Goal: Task Accomplishment & Management: Complete application form

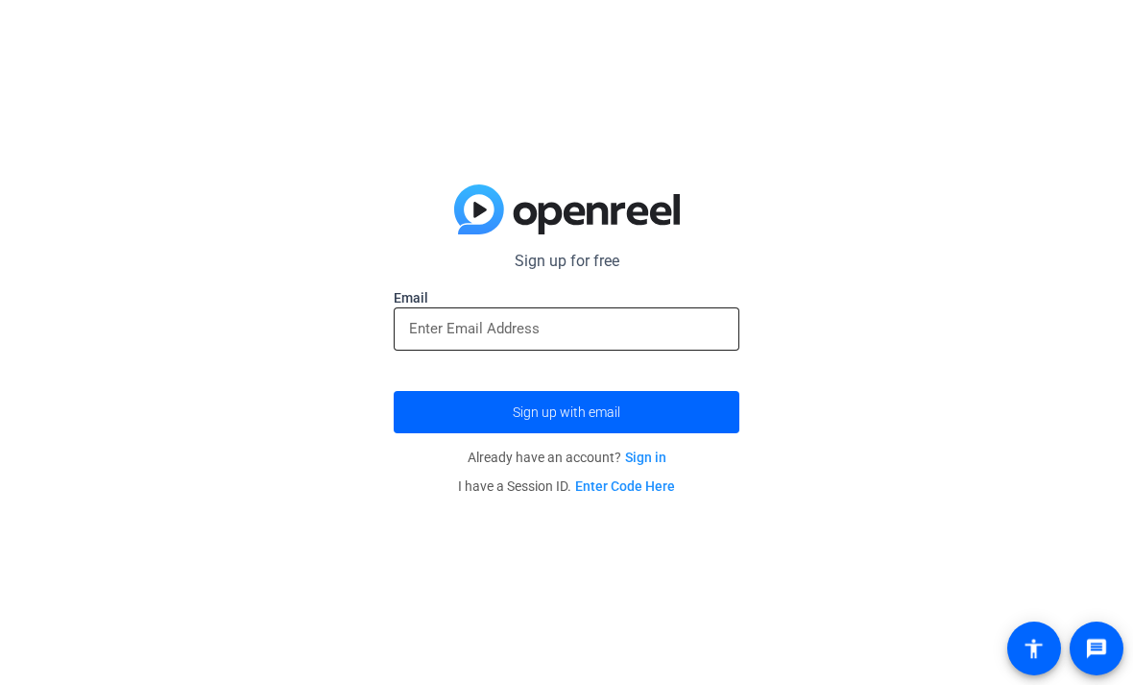
click at [703, 325] on input "email" at bounding box center [566, 328] width 315 height 23
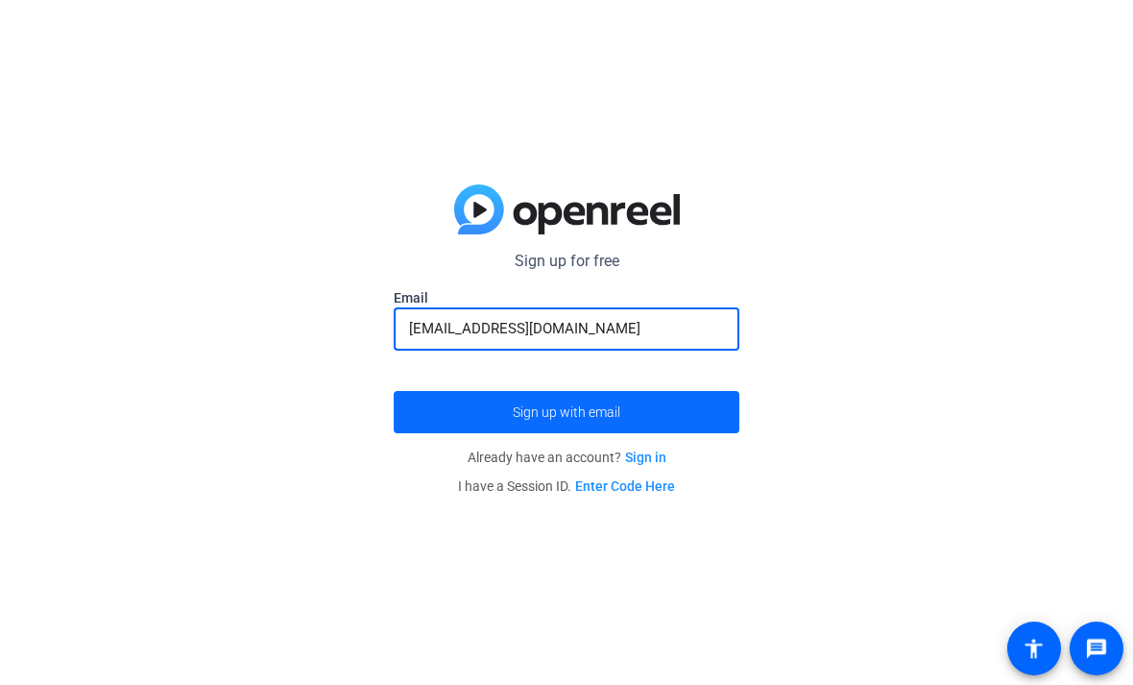
type input "[EMAIL_ADDRESS][DOMAIN_NAME]"
click at [678, 418] on span "submit" at bounding box center [567, 412] width 346 height 46
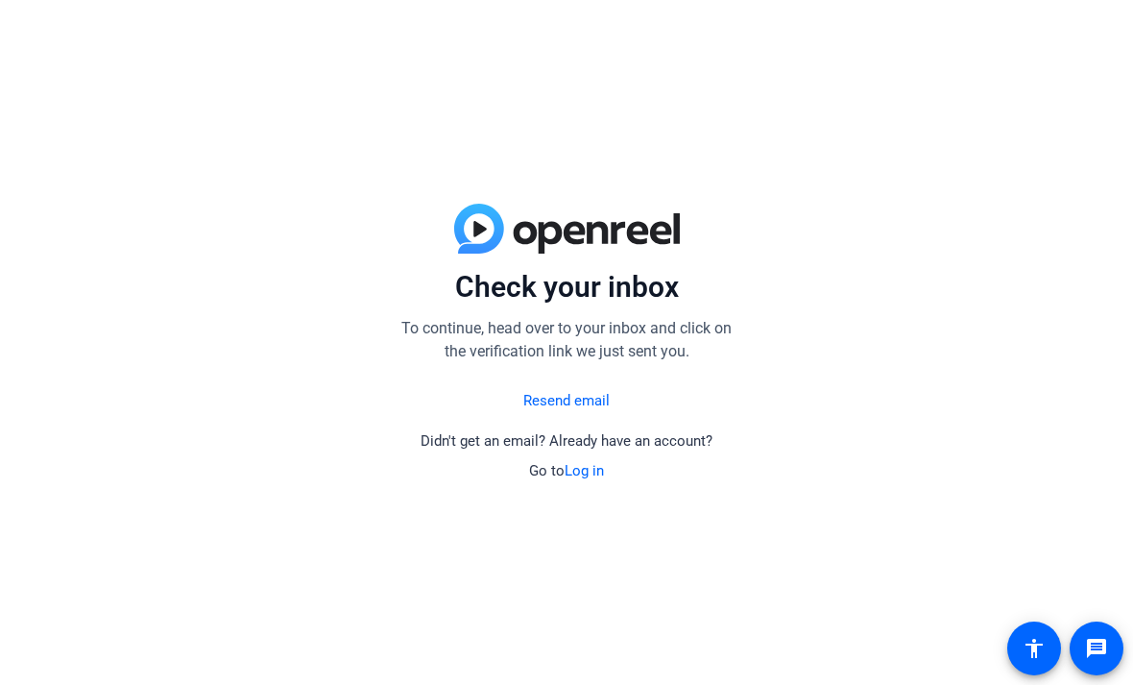
click at [596, 399] on link "Resend email" at bounding box center [566, 401] width 86 height 22
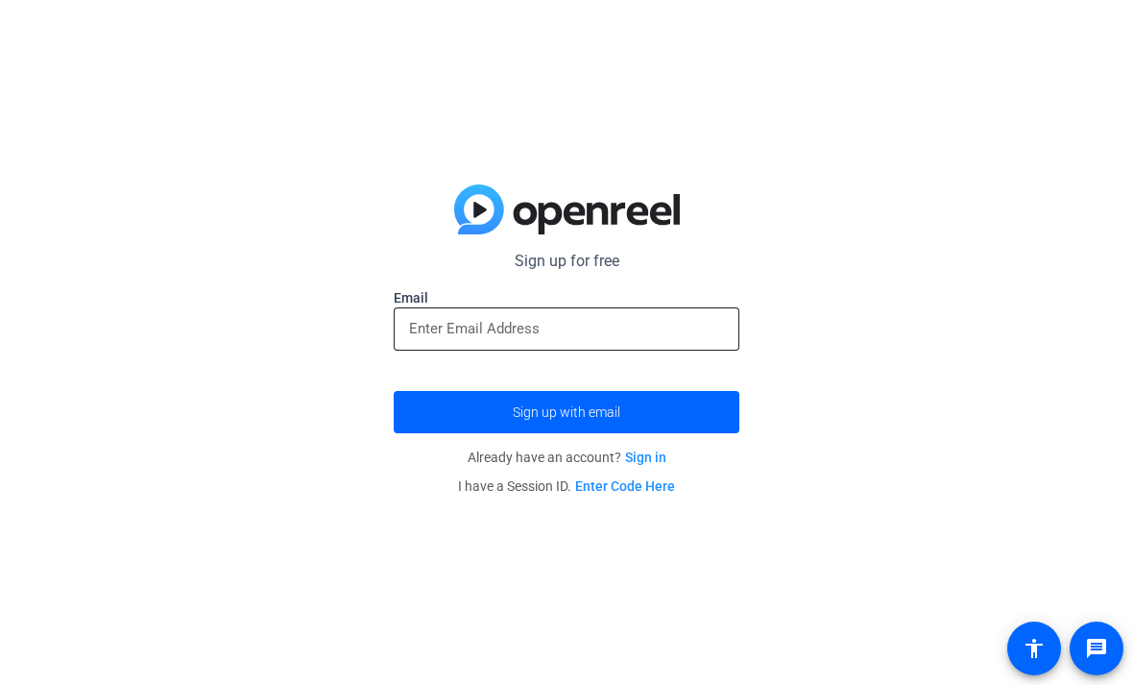
click at [660, 333] on input "email" at bounding box center [566, 328] width 315 height 23
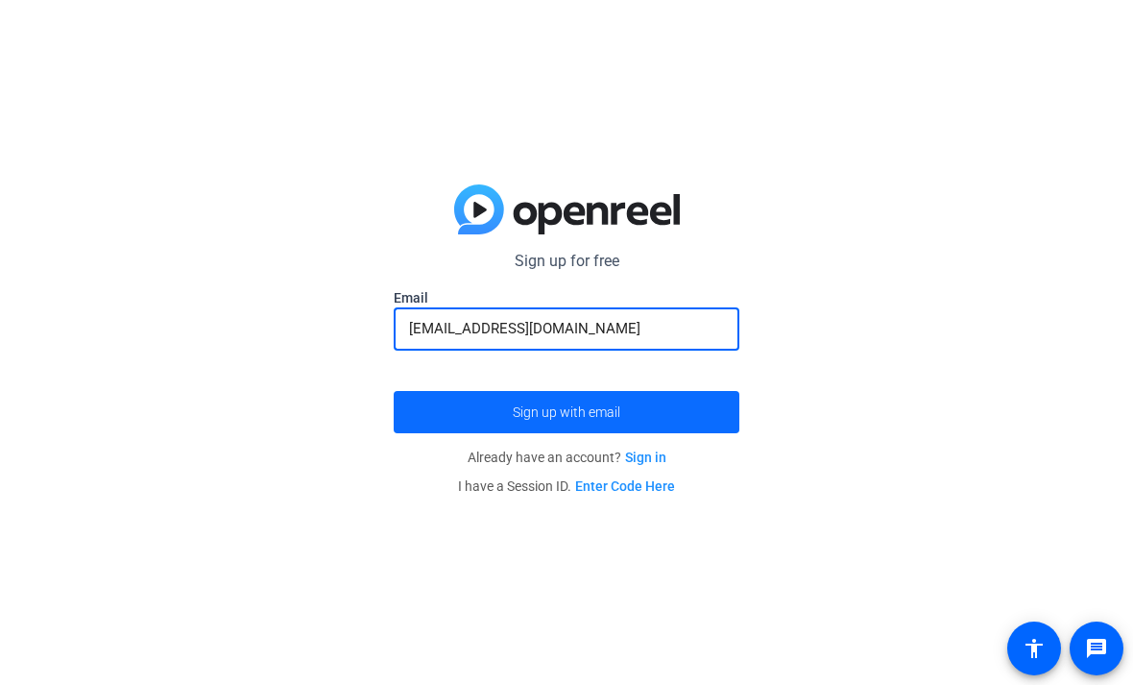
type input "[EMAIL_ADDRESS][DOMAIN_NAME]"
click at [659, 393] on span "submit" at bounding box center [567, 412] width 346 height 46
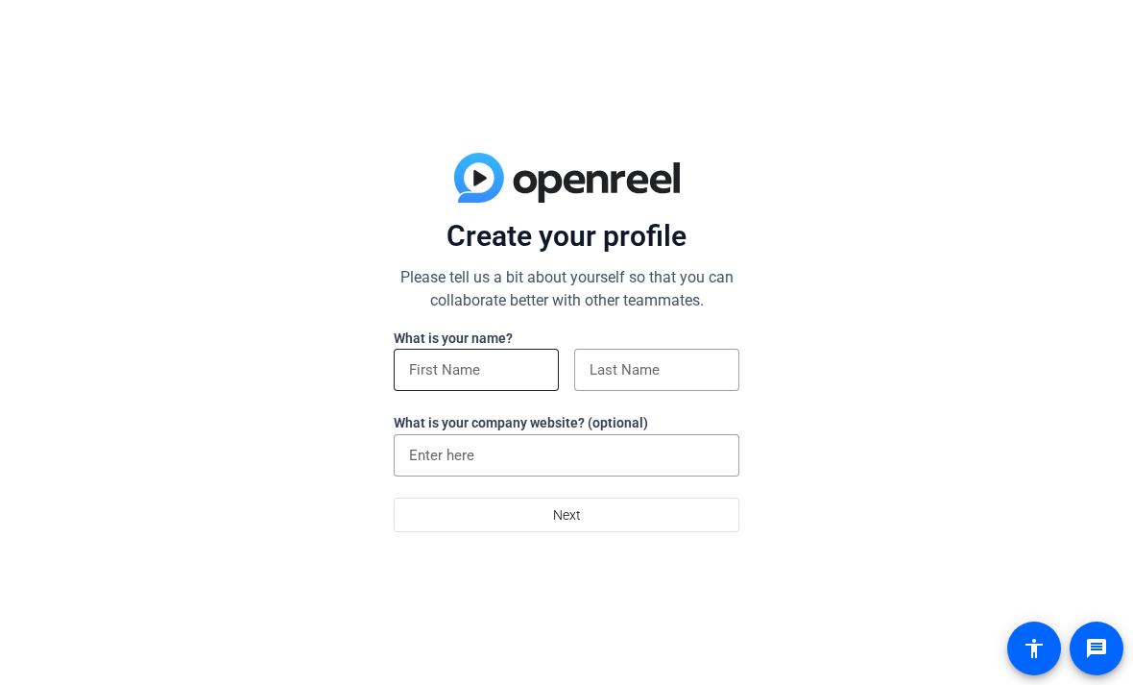
click at [524, 364] on input at bounding box center [476, 369] width 134 height 23
type input "Lyzandra"
click at [674, 351] on div at bounding box center [657, 370] width 134 height 42
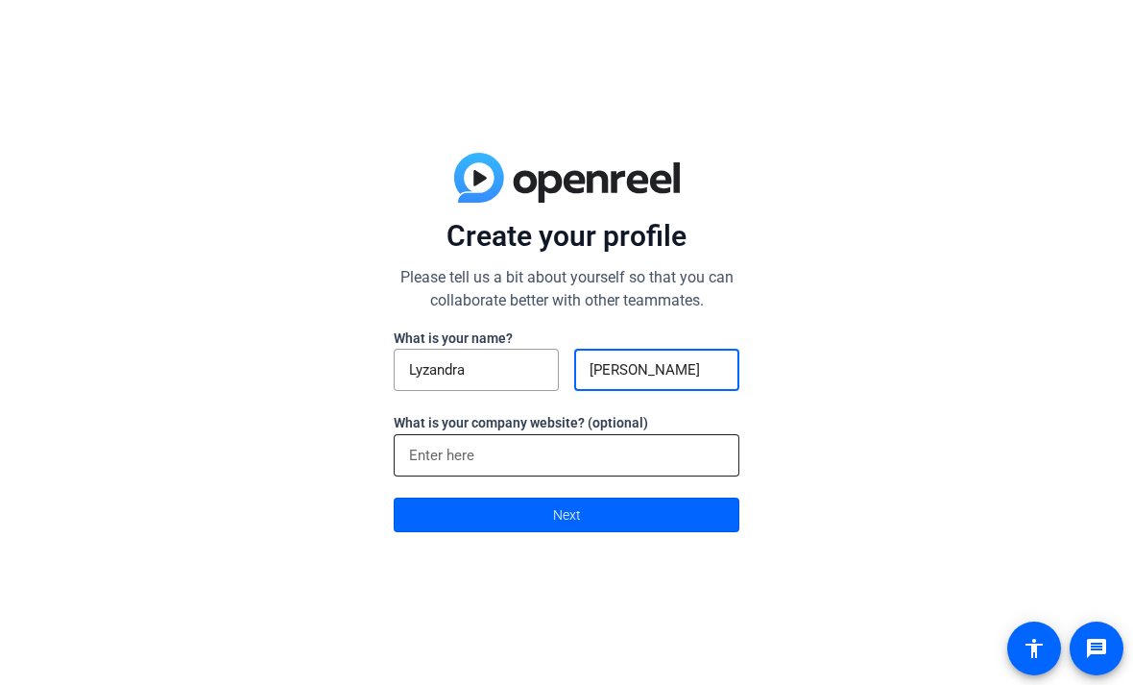
type input "[PERSON_NAME]"
click at [694, 434] on div at bounding box center [566, 455] width 315 height 42
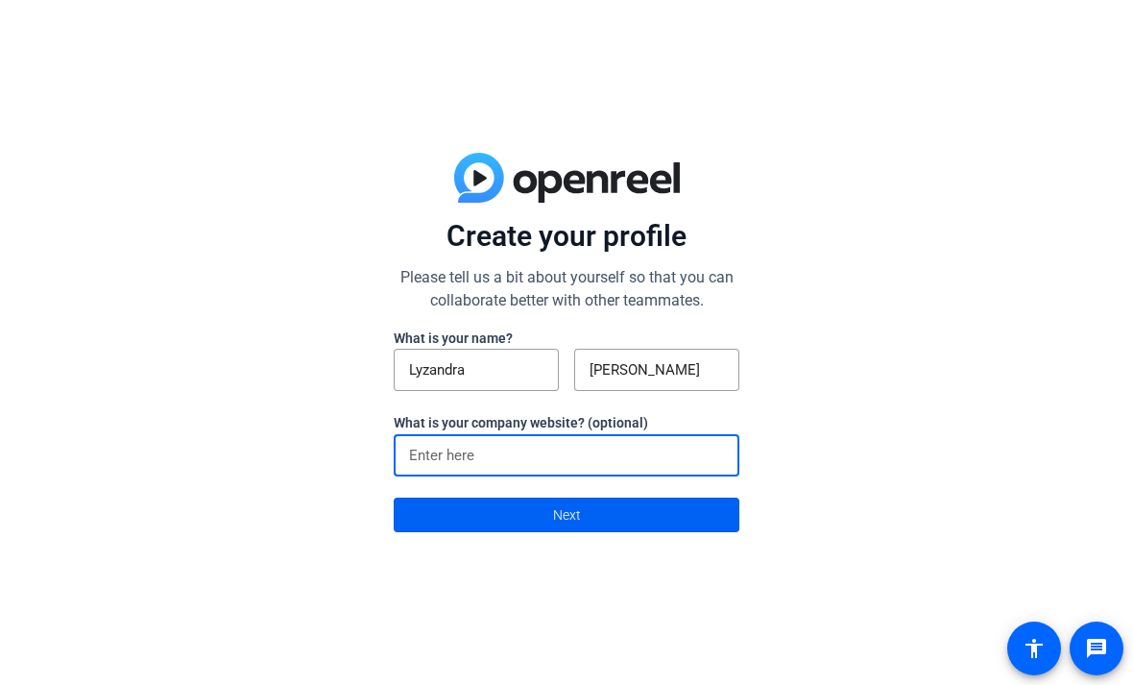
click at [410, 512] on span at bounding box center [567, 515] width 344 height 46
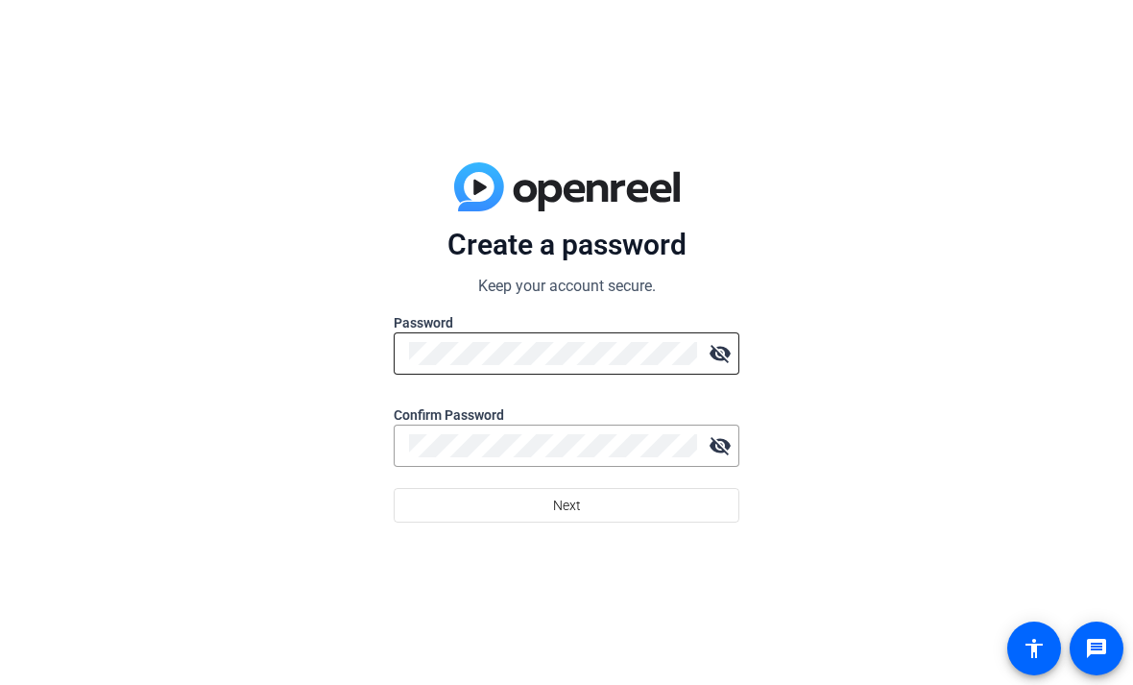
click at [435, 335] on div at bounding box center [553, 353] width 288 height 42
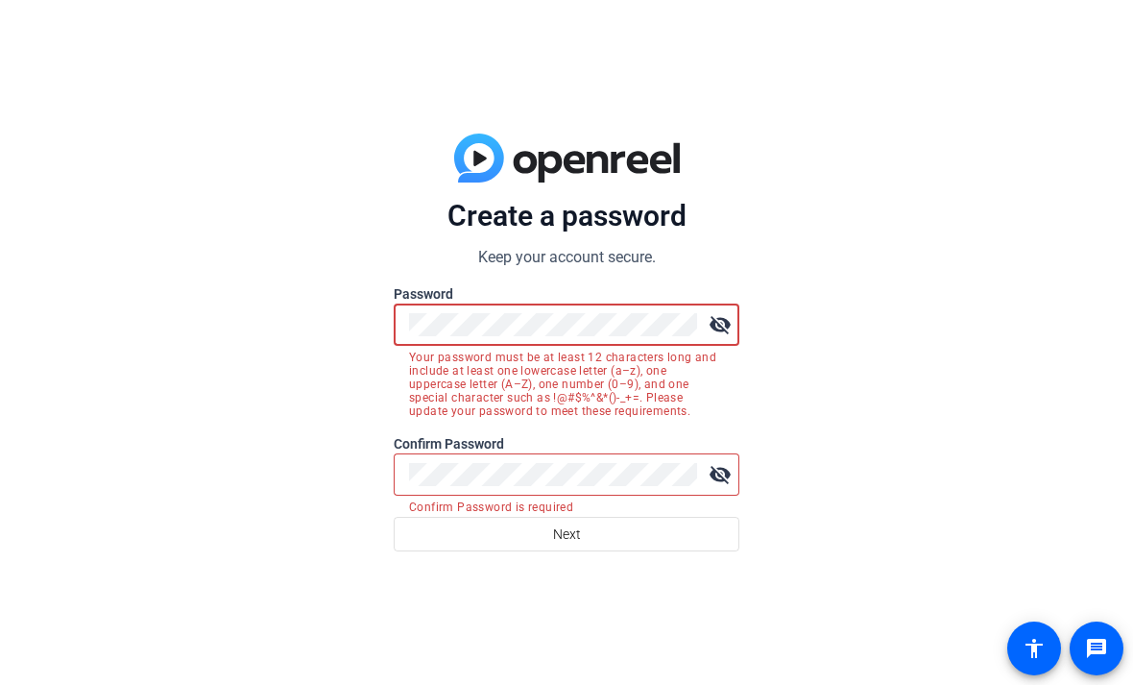
click at [728, 326] on mat-icon "visibility_off" at bounding box center [720, 324] width 38 height 38
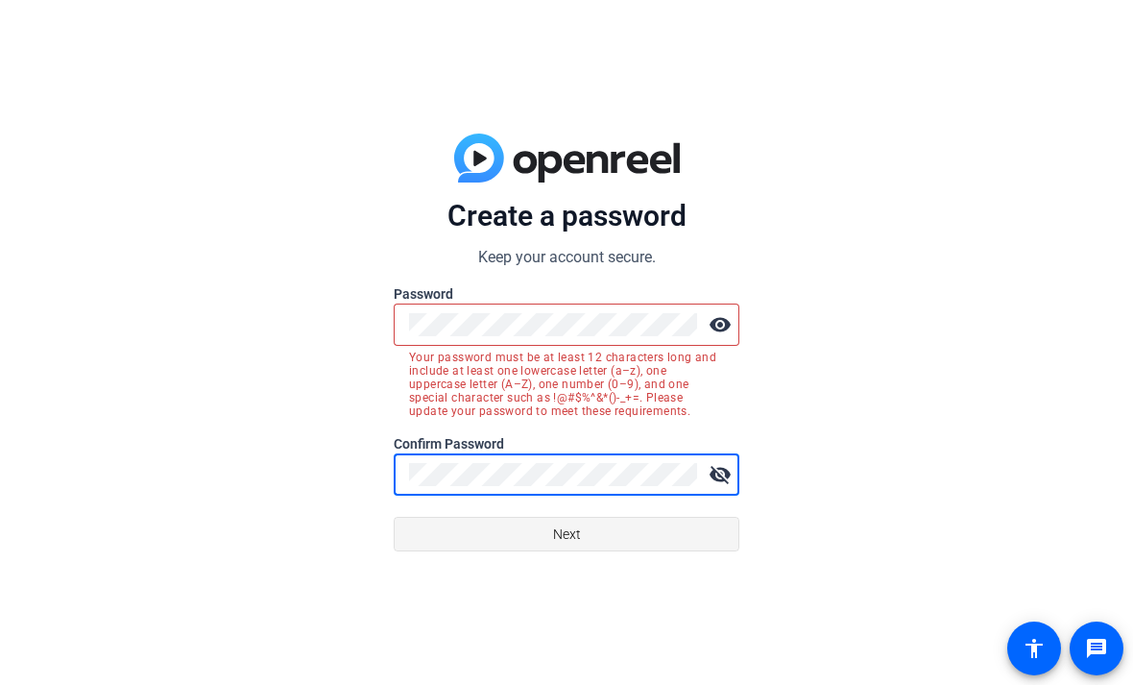
click at [717, 524] on span at bounding box center [567, 534] width 344 height 46
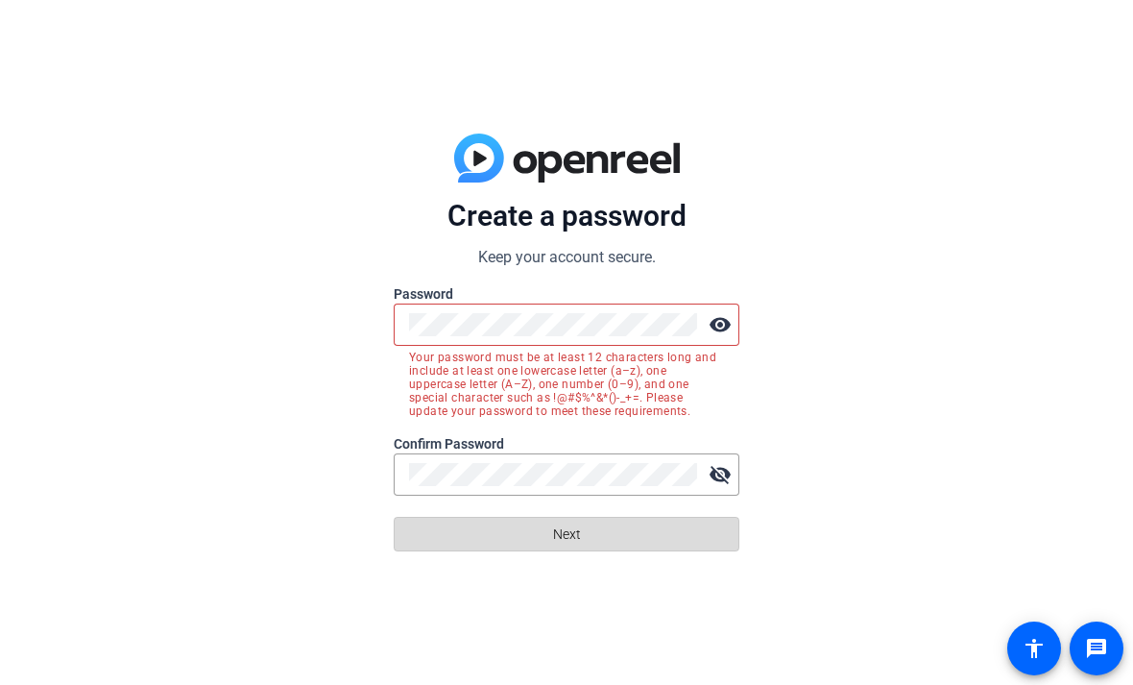
click at [694, 549] on span at bounding box center [567, 534] width 344 height 46
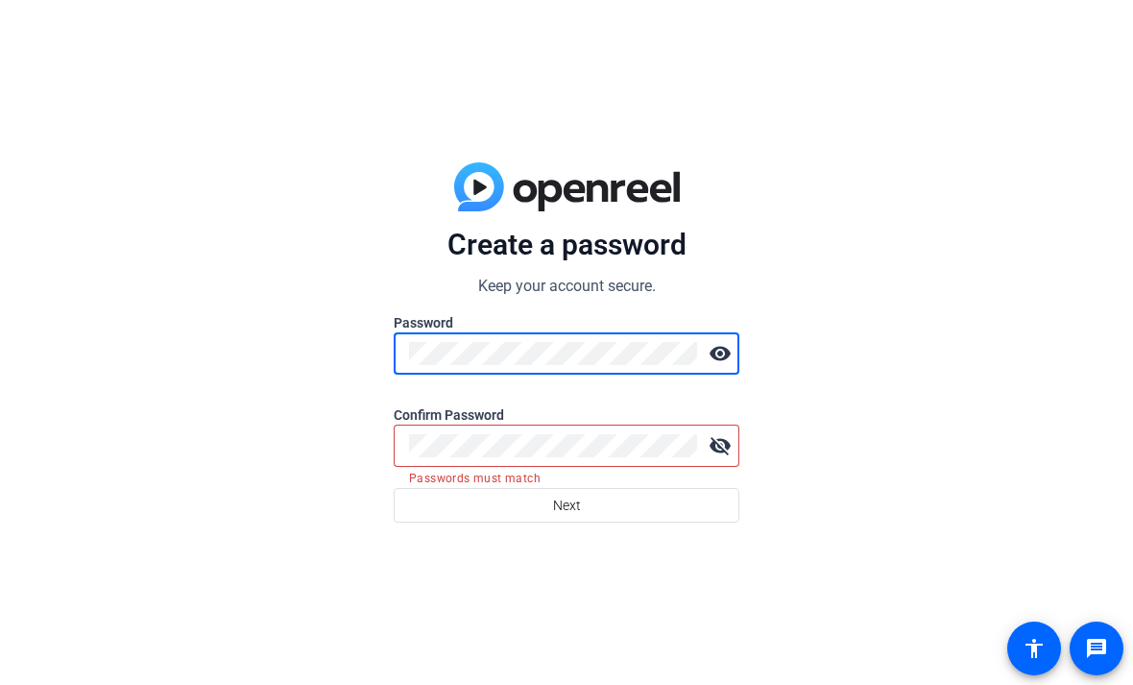
click at [533, 426] on div at bounding box center [553, 446] width 288 height 42
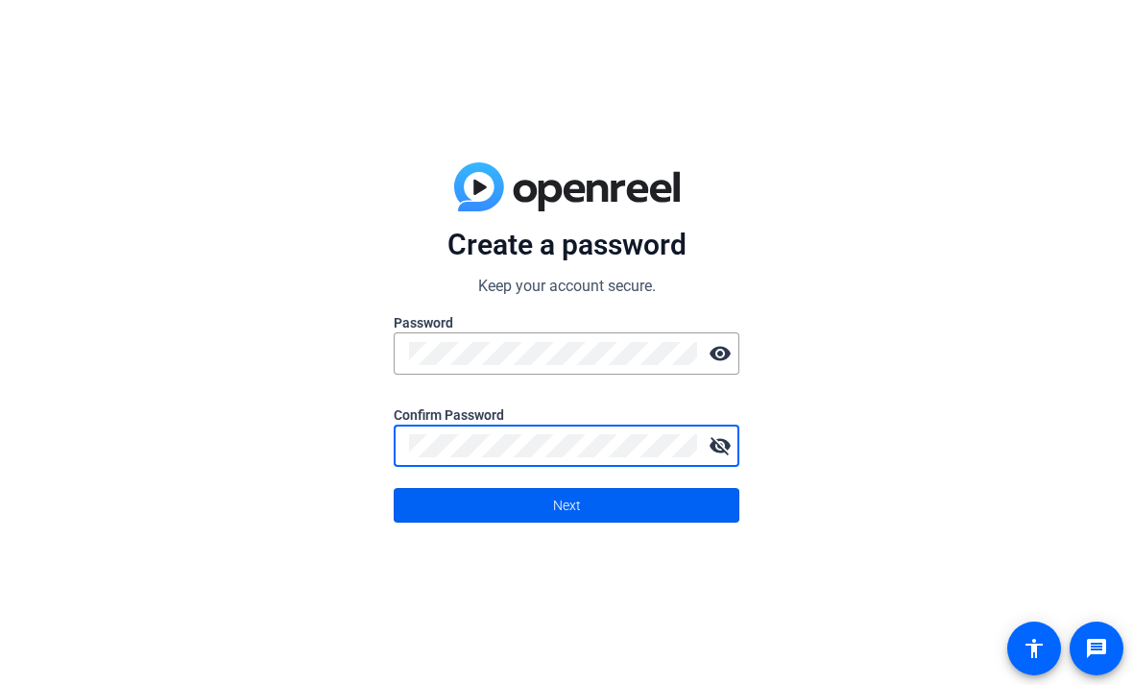
click at [657, 509] on span at bounding box center [567, 505] width 344 height 46
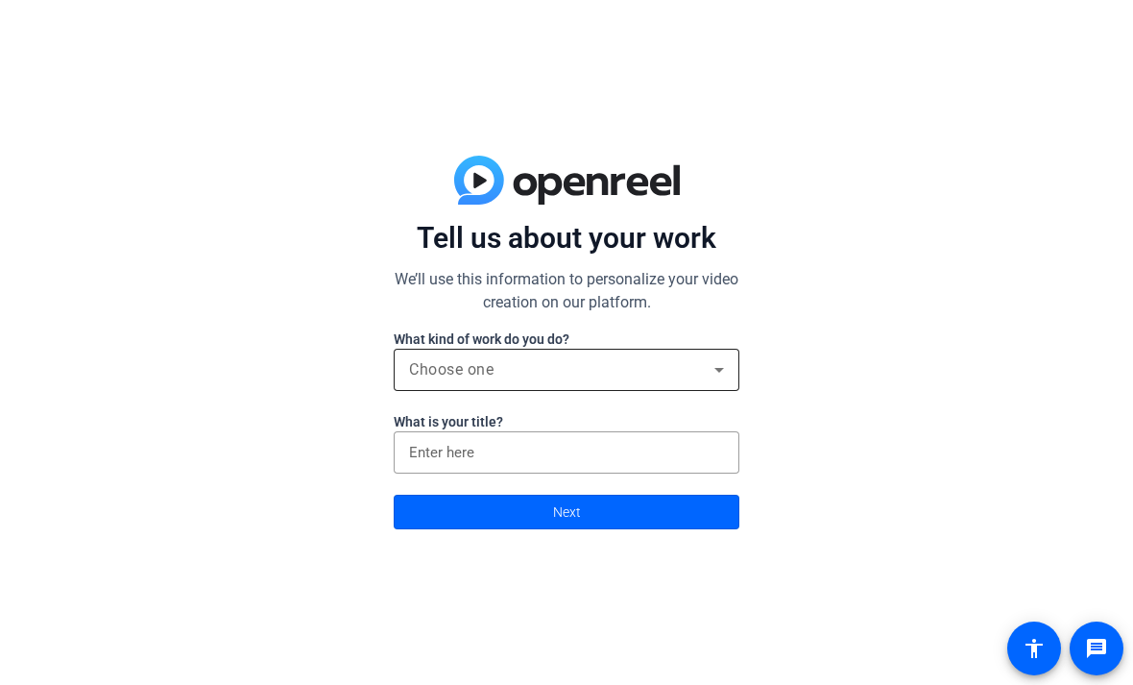
click at [635, 351] on div "Choose one" at bounding box center [566, 370] width 315 height 42
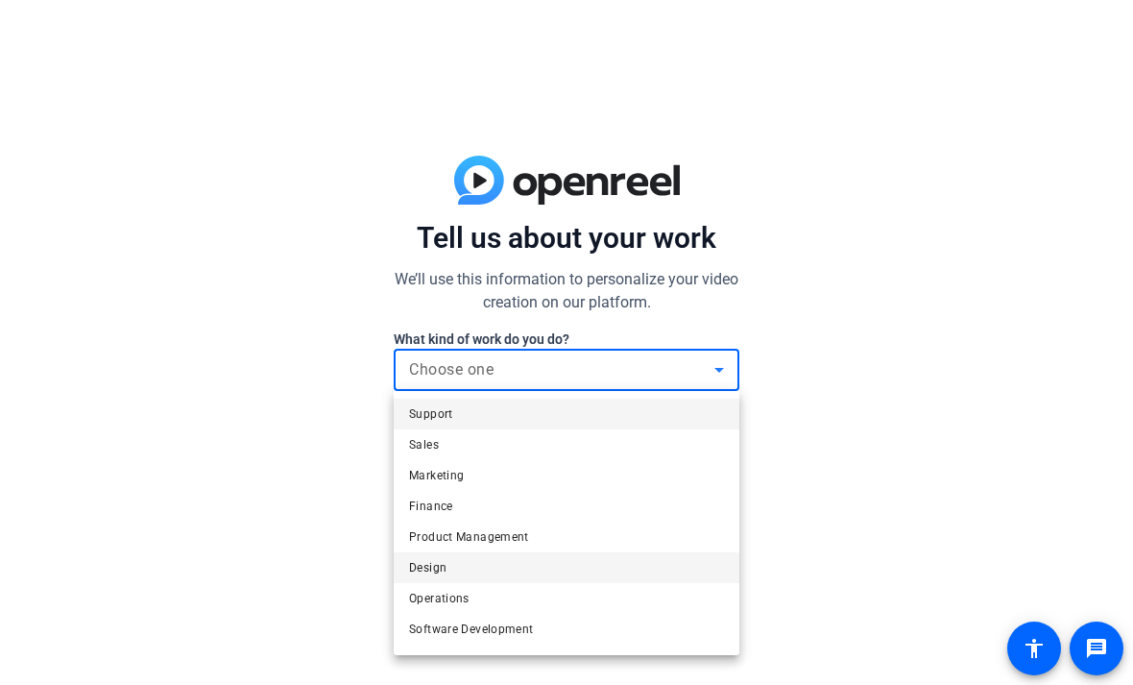
click at [548, 563] on mat-option "Design" at bounding box center [567, 567] width 346 height 31
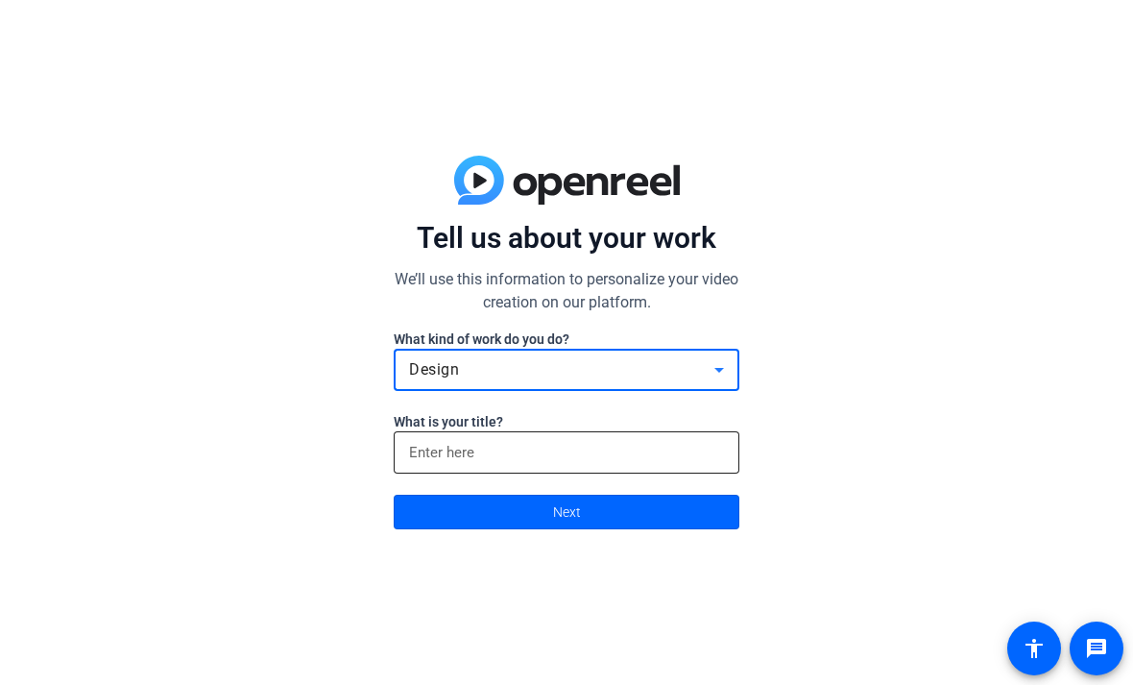
click at [634, 450] on input at bounding box center [566, 452] width 315 height 23
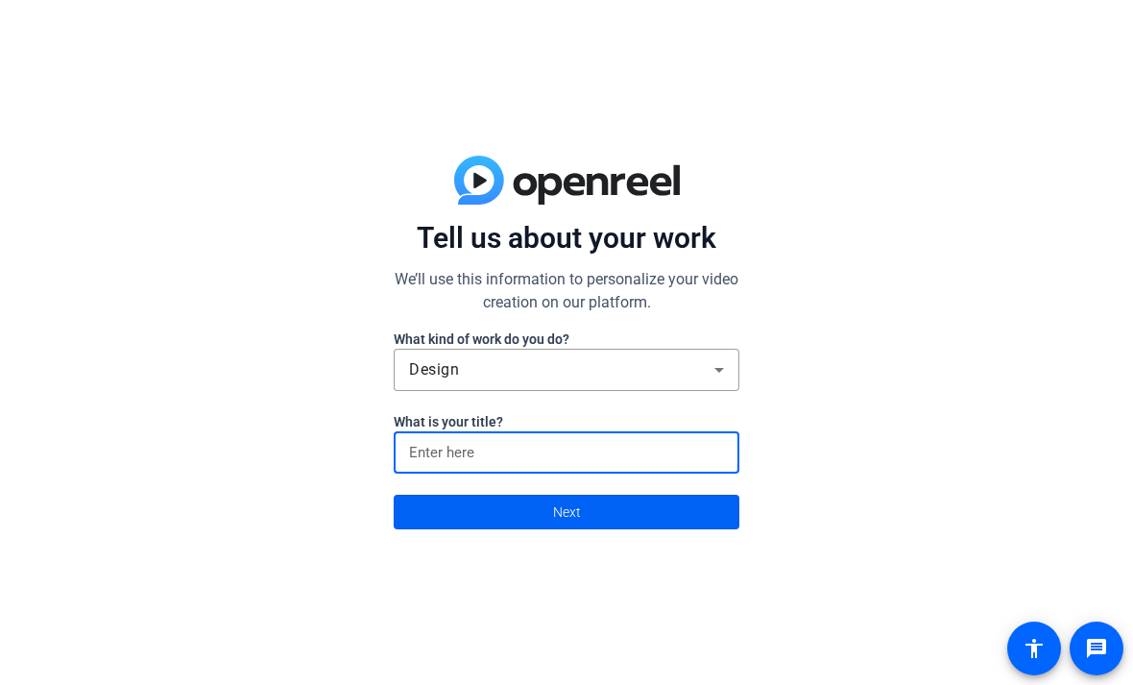
click at [611, 519] on span at bounding box center [567, 512] width 344 height 46
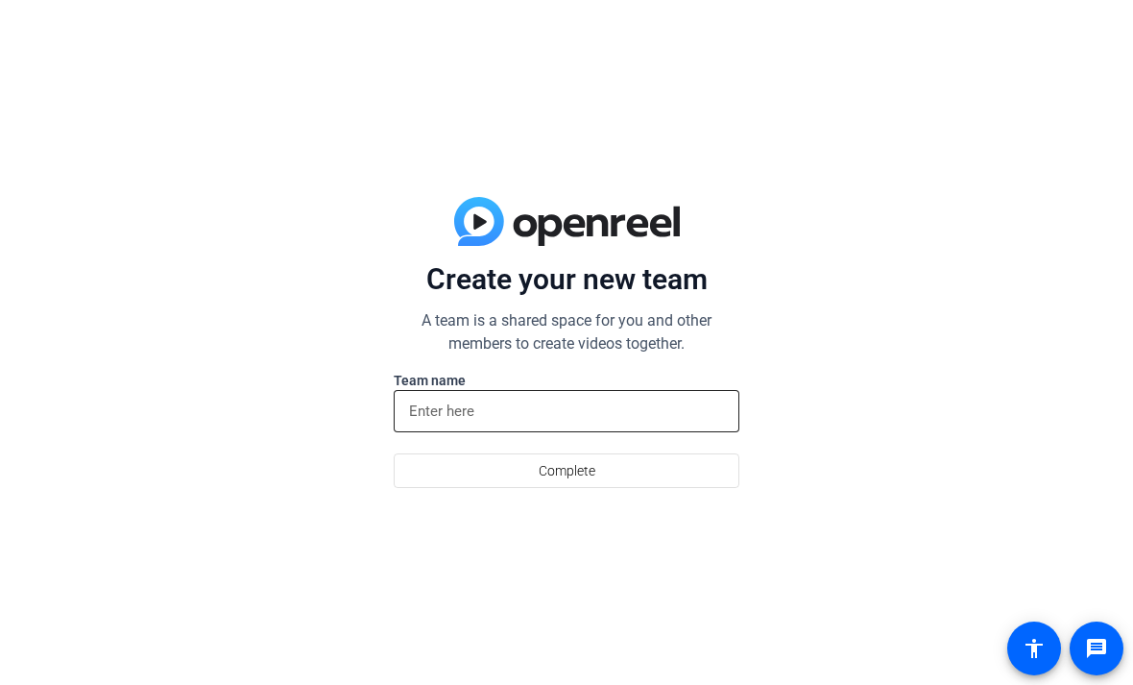
click at [664, 422] on input at bounding box center [566, 411] width 315 height 23
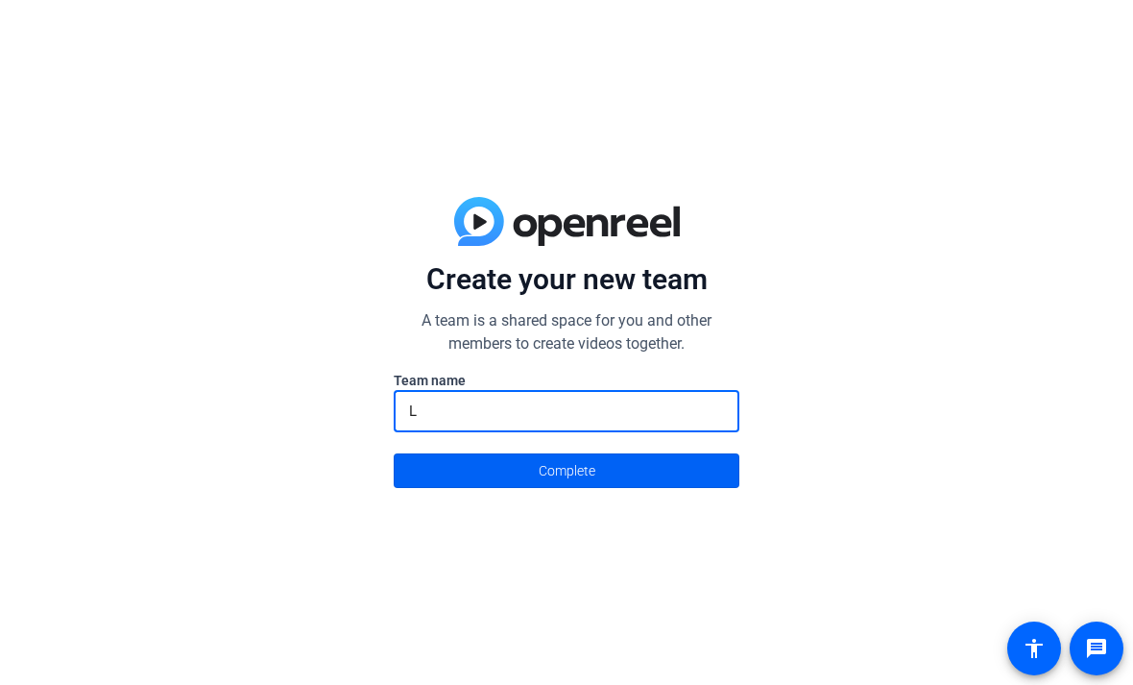
type input "L"
click at [699, 480] on span at bounding box center [567, 471] width 344 height 46
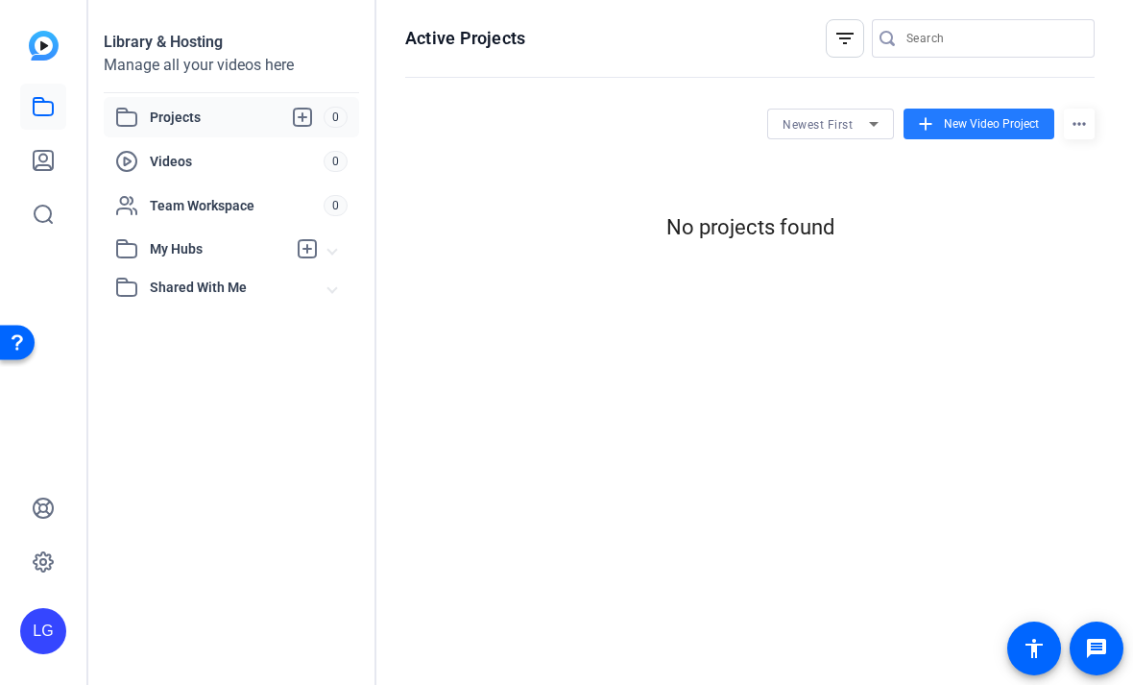
click at [1021, 127] on span "New Video Project" at bounding box center [991, 123] width 95 height 17
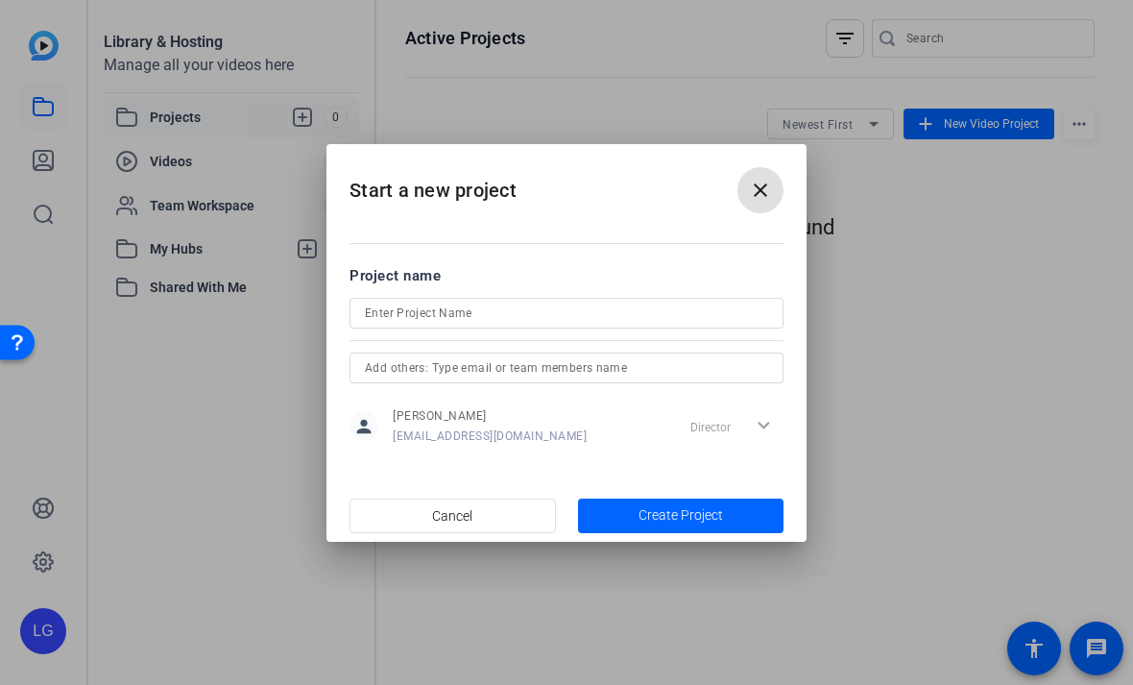
click at [747, 303] on input at bounding box center [566, 313] width 403 height 23
type input "Video abuse"
click at [753, 520] on span "button" at bounding box center [681, 516] width 207 height 46
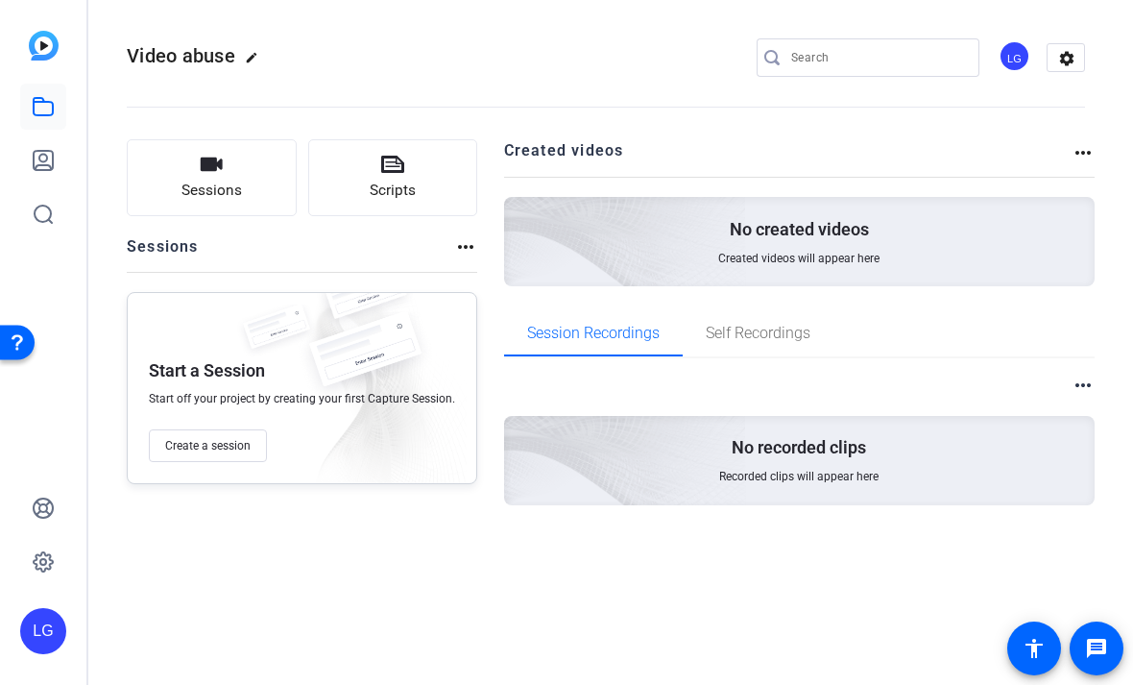
click at [1089, 376] on mat-icon "more_horiz" at bounding box center [1083, 385] width 23 height 23
click at [1054, 403] on span "View Archived Clips" at bounding box center [1025, 410] width 109 height 23
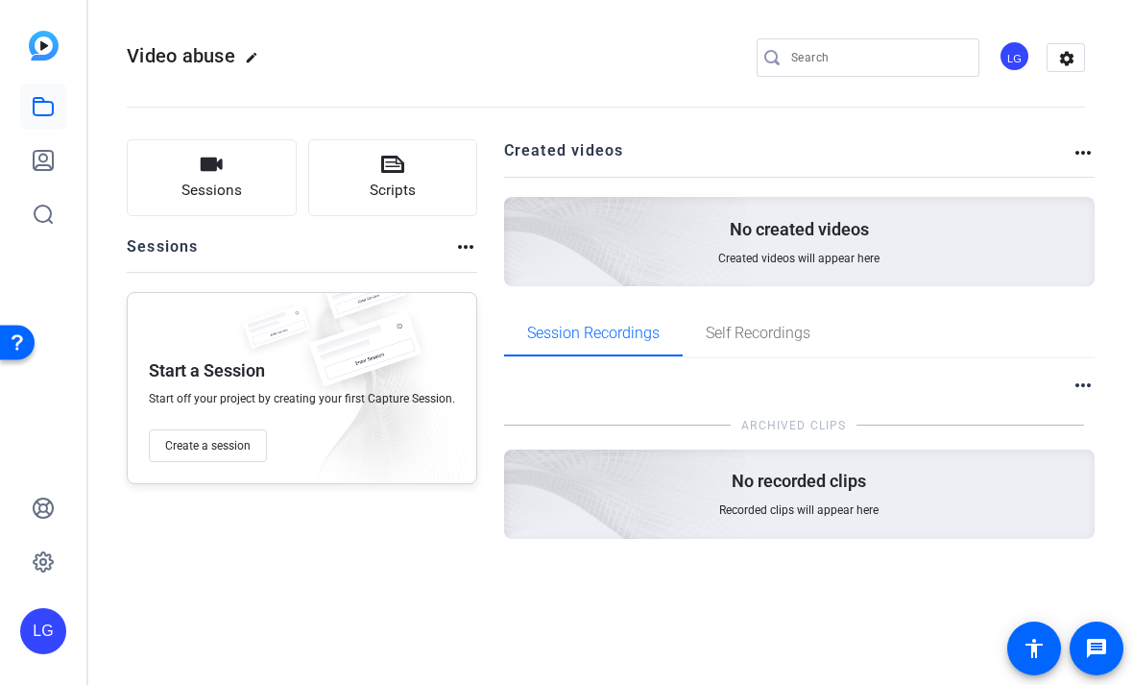
click at [960, 242] on div "No created videos Created videos will appear here" at bounding box center [800, 241] width 592 height 89
click at [757, 352] on span "Self Recordings" at bounding box center [758, 333] width 105 height 46
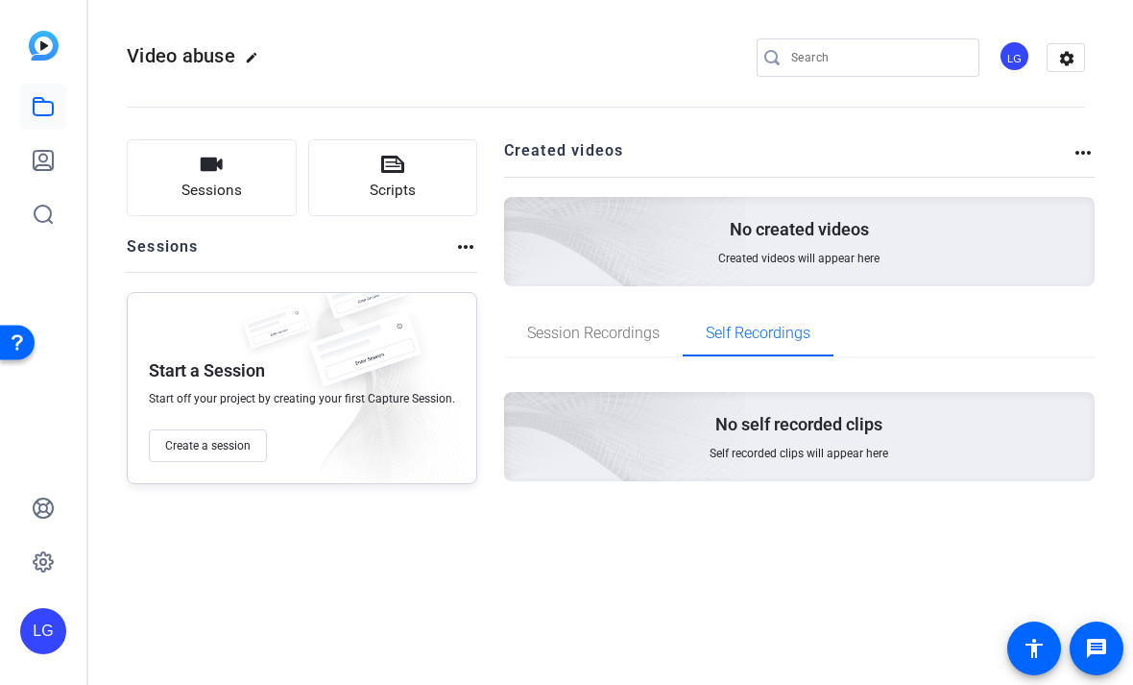
click at [1083, 158] on mat-icon "more_horiz" at bounding box center [1083, 152] width 23 height 23
click at [1076, 169] on span "View Archived Projects" at bounding box center [1017, 180] width 126 height 23
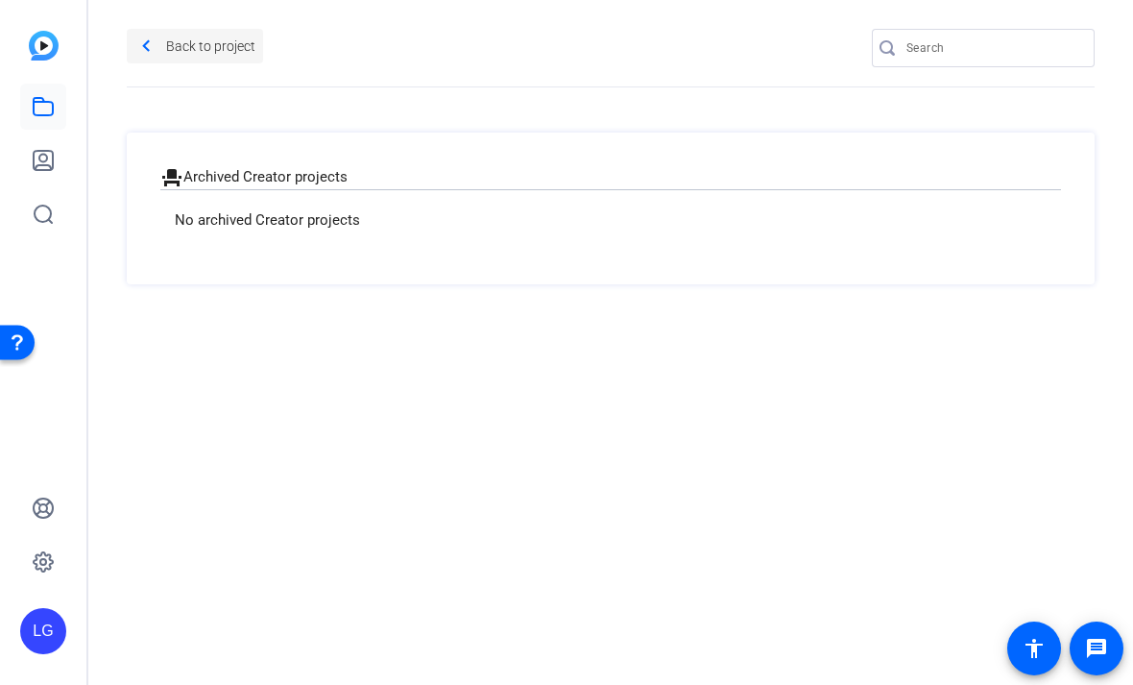
click at [158, 44] on span at bounding box center [195, 46] width 136 height 46
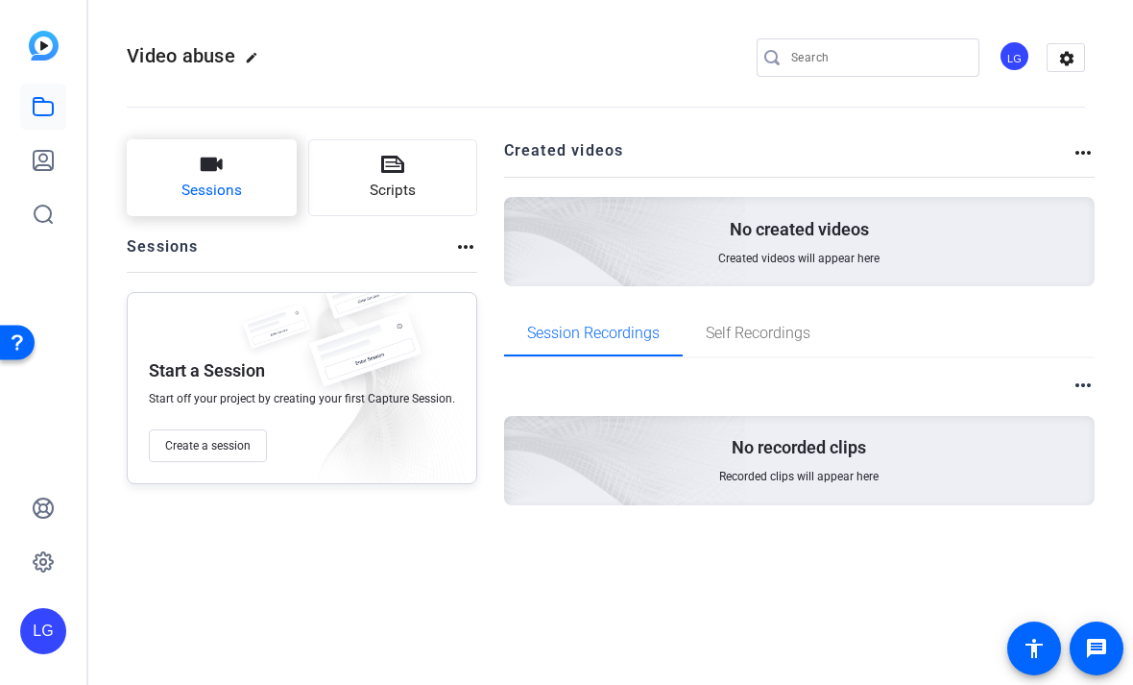
click at [174, 186] on button "Sessions" at bounding box center [212, 177] width 170 height 77
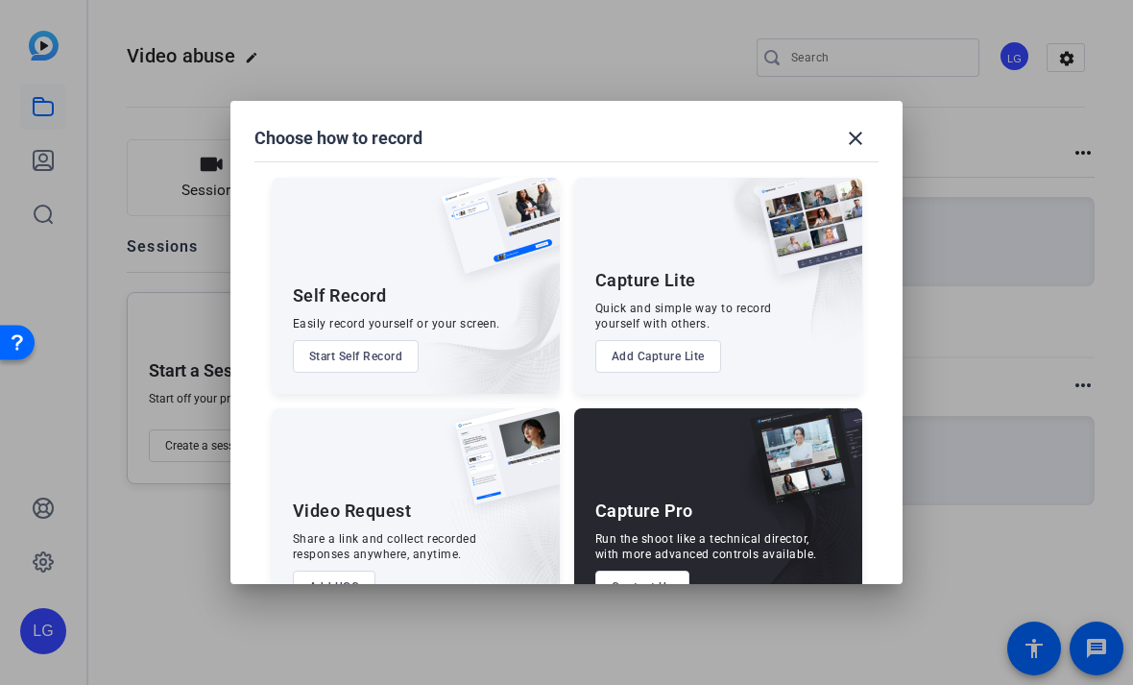
click at [1023, 441] on div at bounding box center [566, 342] width 1133 height 685
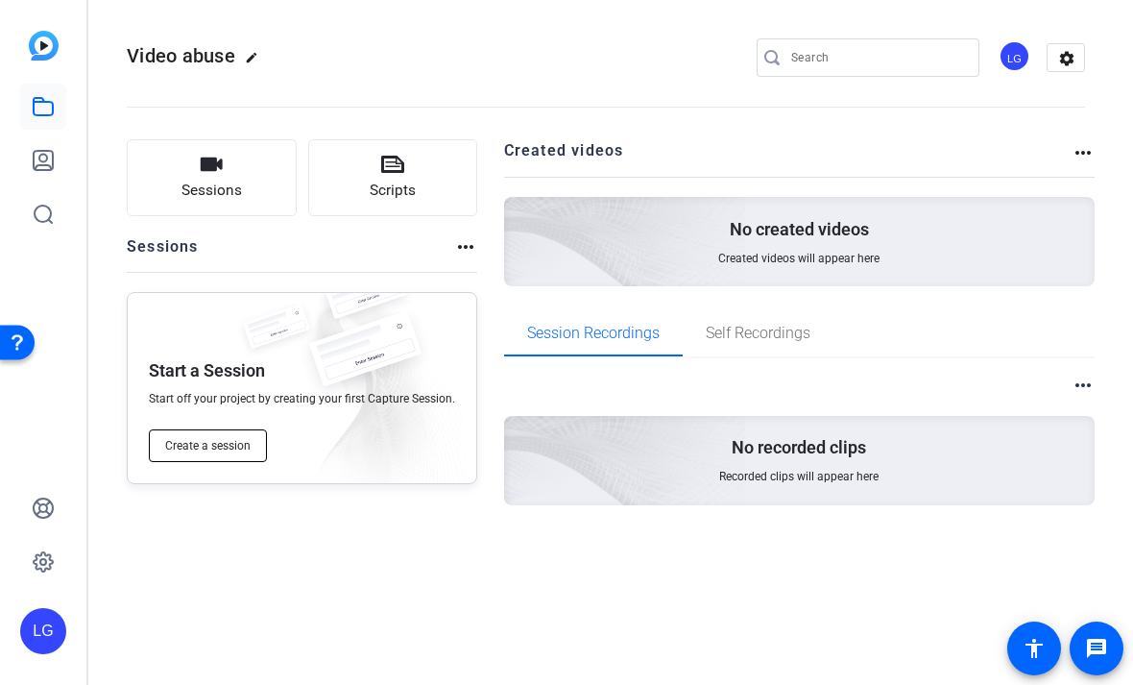
click at [186, 437] on button "Create a session" at bounding box center [208, 445] width 118 height 33
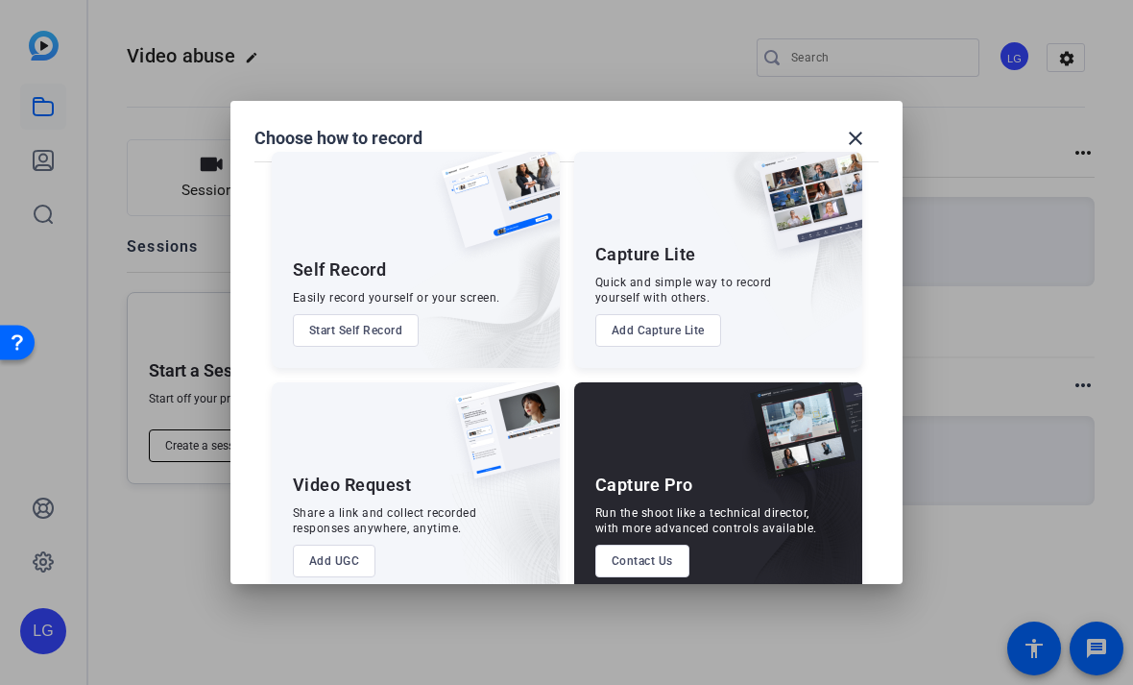
scroll to position [19, 0]
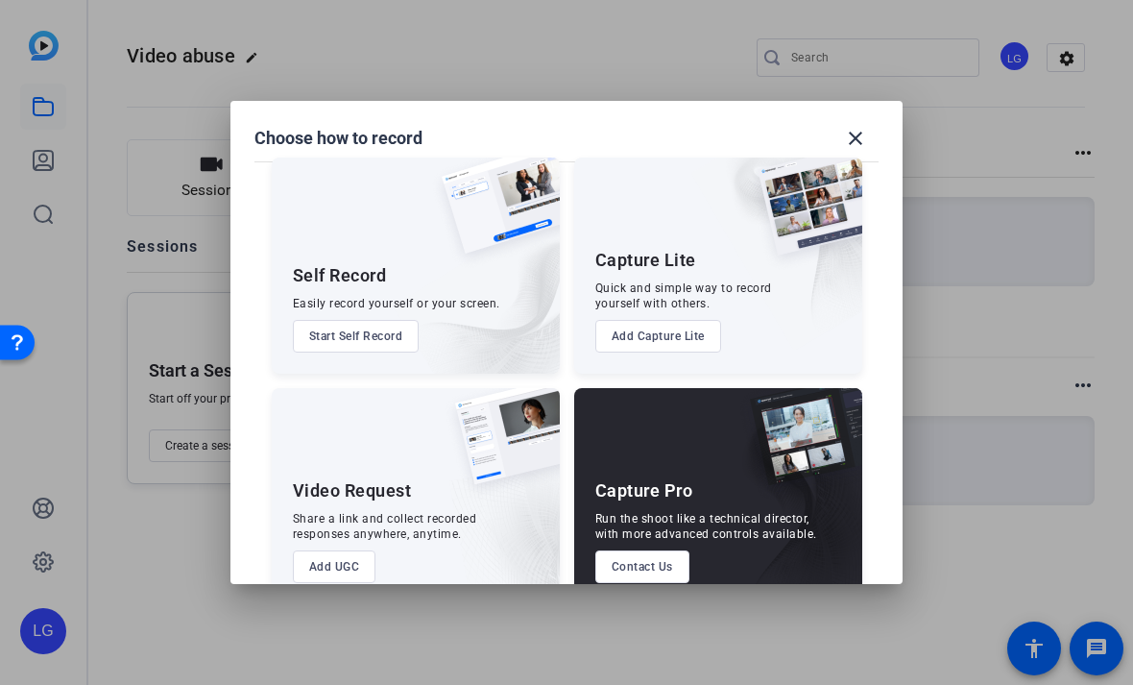
click at [205, 528] on div at bounding box center [566, 342] width 1133 height 685
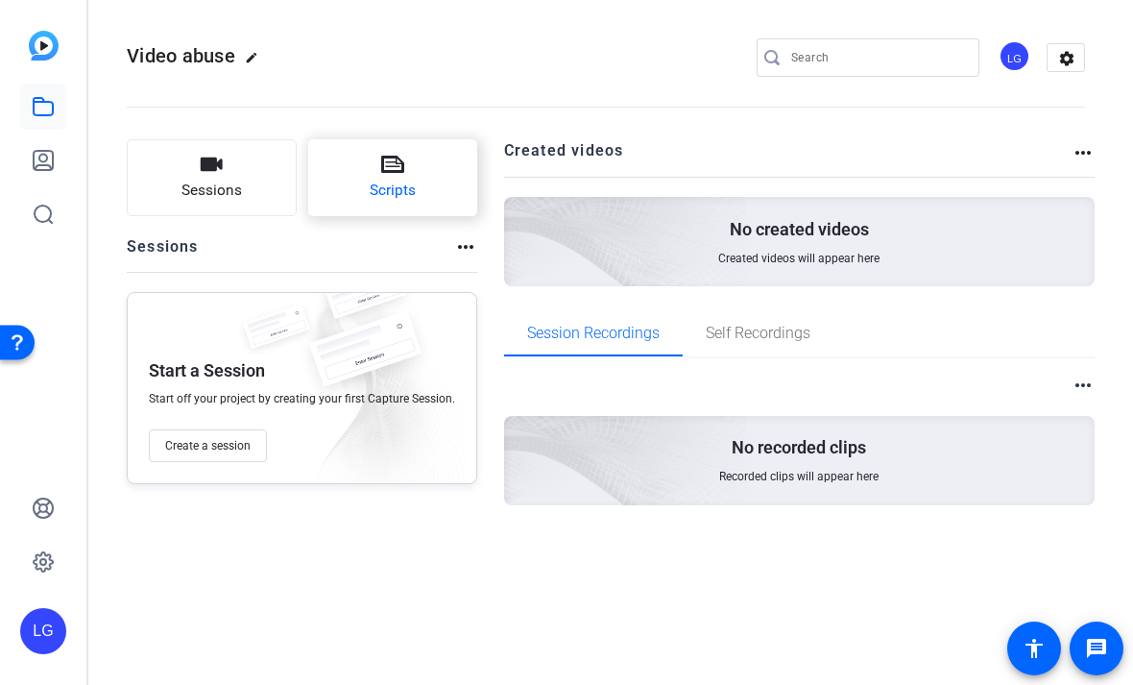
click at [442, 211] on button "Scripts" at bounding box center [393, 177] width 170 height 77
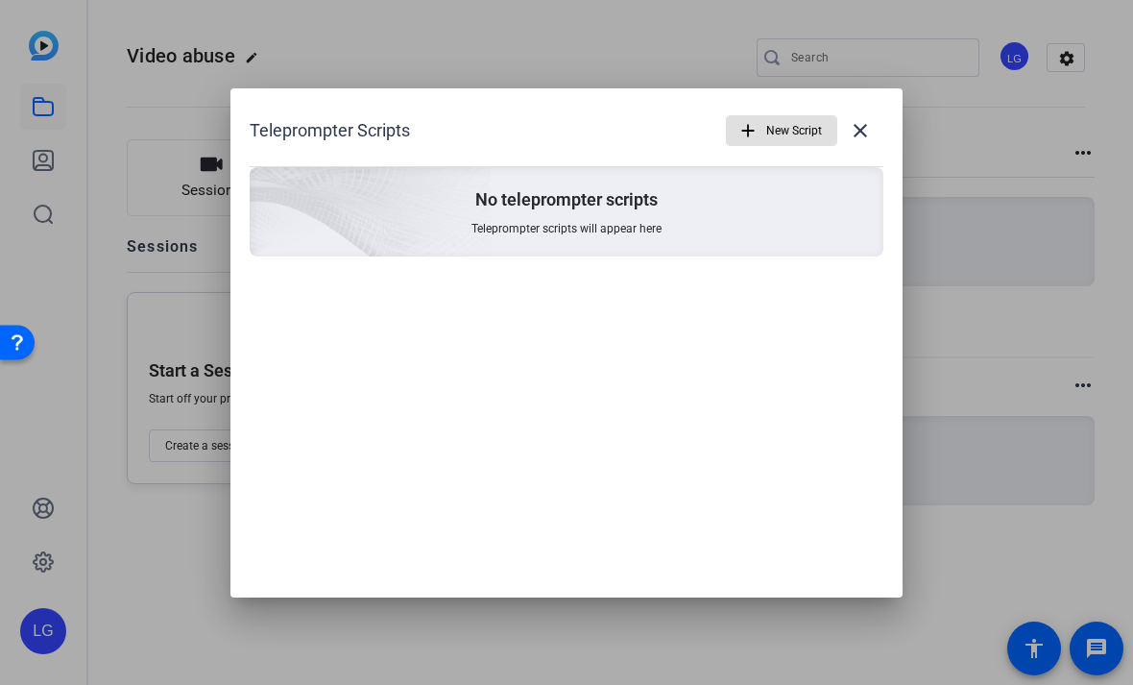
click at [1059, 504] on div at bounding box center [566, 342] width 1133 height 685
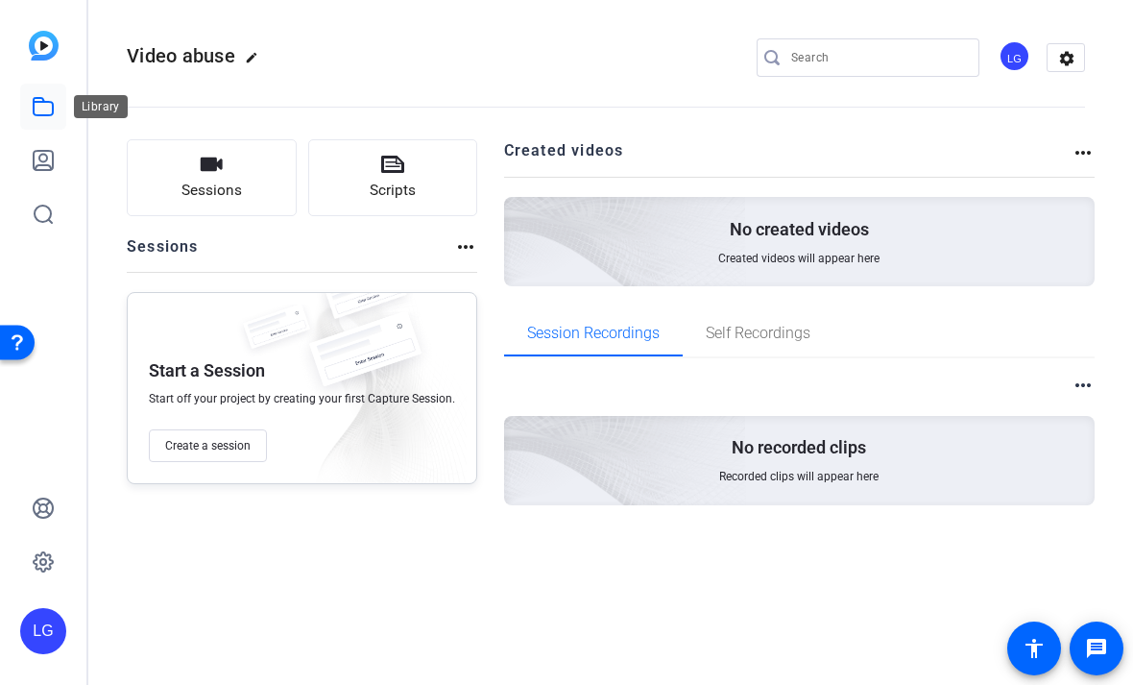
click at [53, 113] on icon at bounding box center [43, 106] width 19 height 17
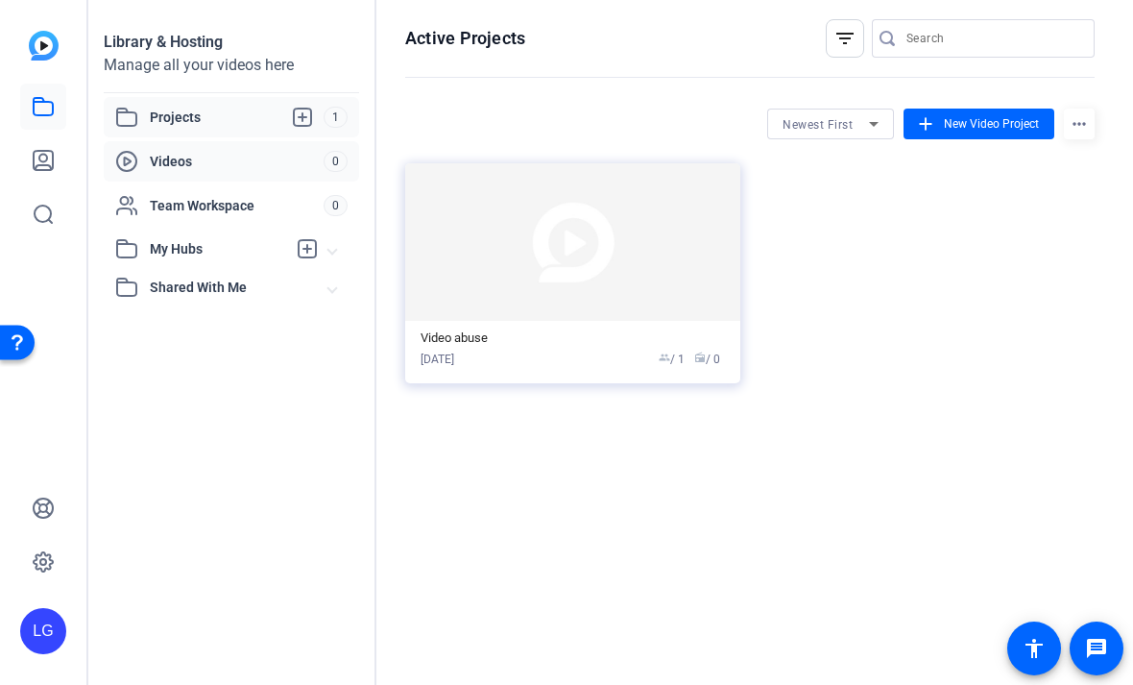
click at [147, 163] on div "Videos" at bounding box center [219, 161] width 208 height 23
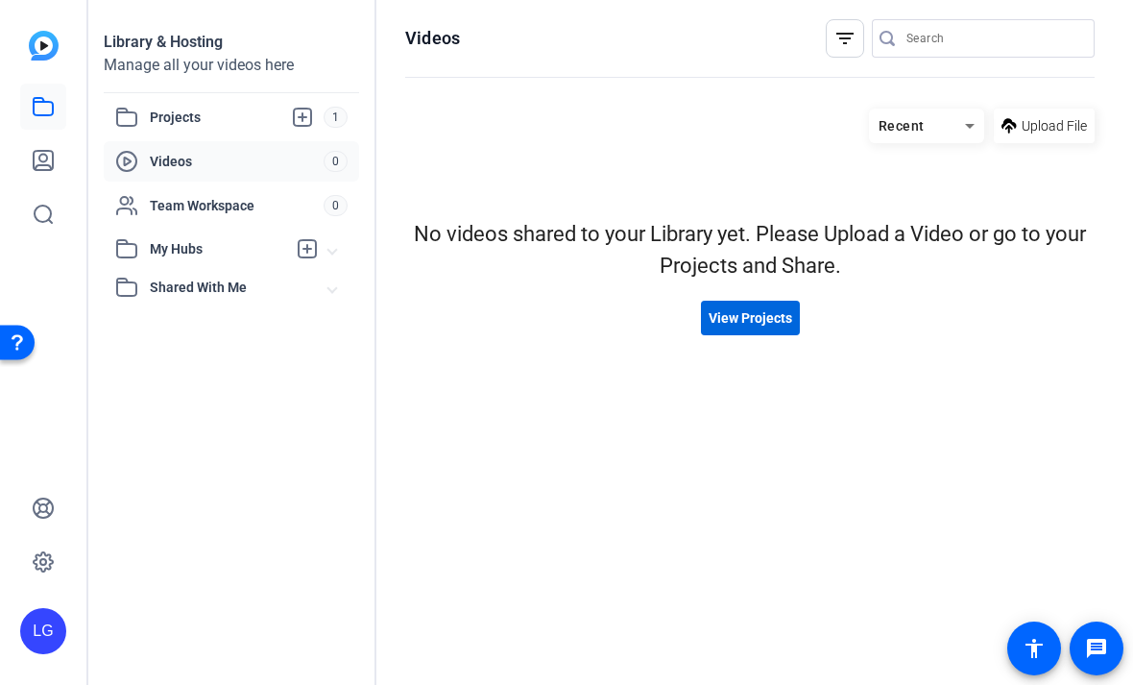
click at [761, 327] on span "View Projects" at bounding box center [751, 318] width 84 height 20
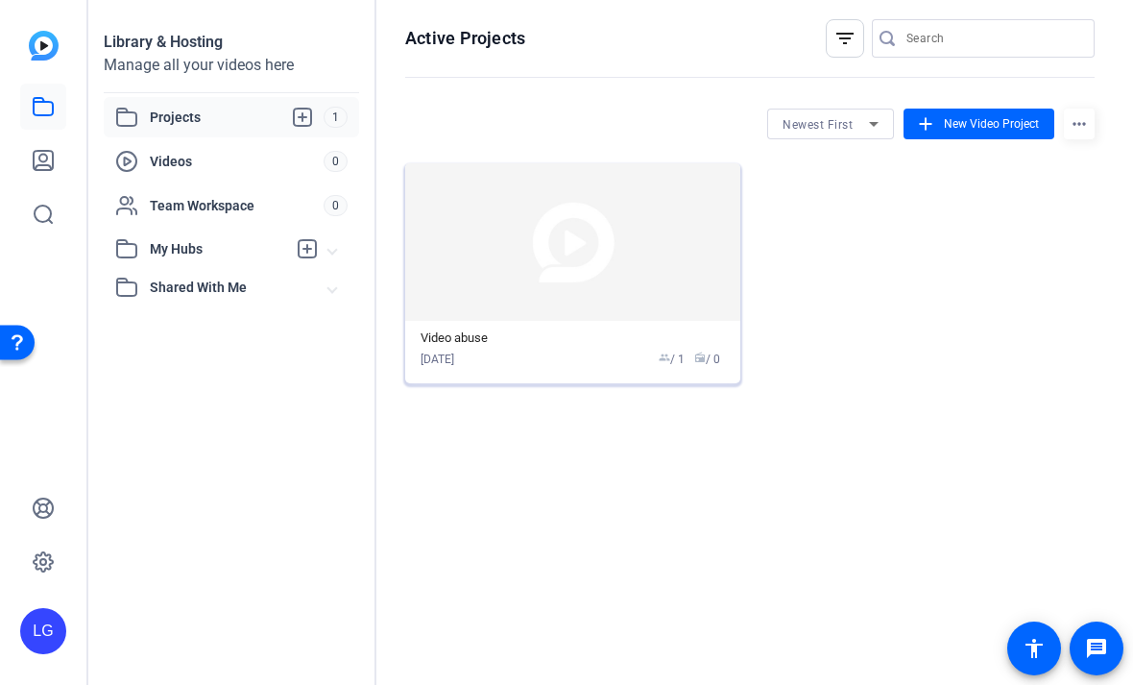
click at [633, 295] on img at bounding box center [572, 242] width 335 height 158
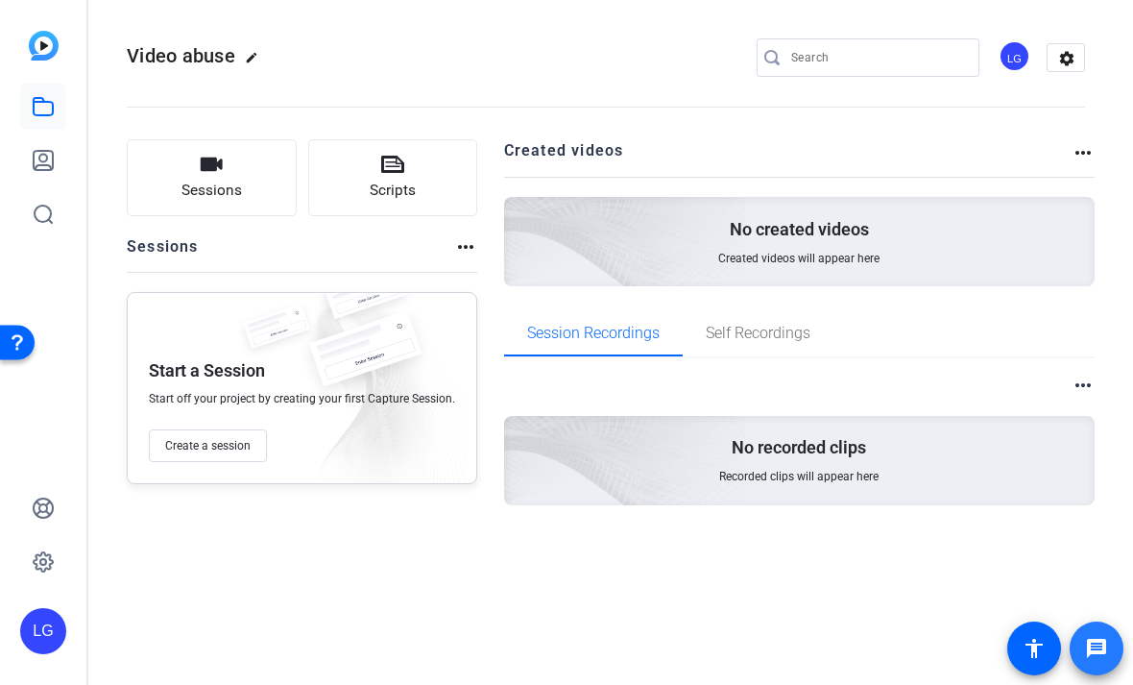
click at [1105, 655] on mat-icon "message" at bounding box center [1096, 648] width 23 height 23
click at [1069, 61] on mat-icon "settings" at bounding box center [1067, 58] width 38 height 29
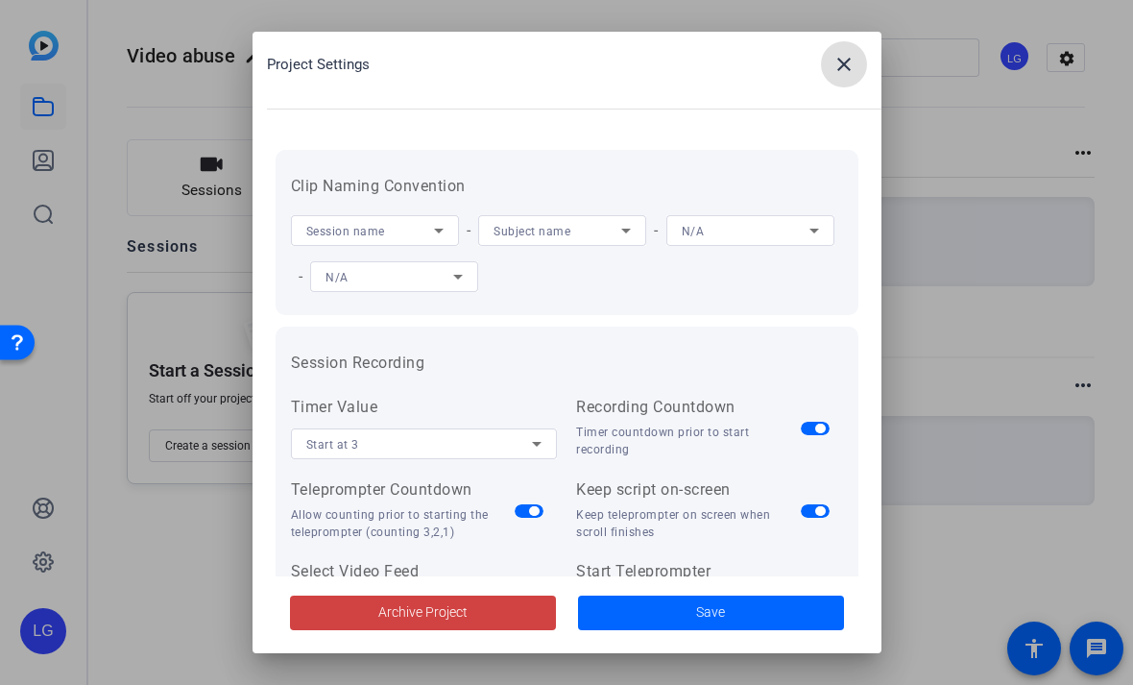
click at [1033, 276] on div at bounding box center [566, 342] width 1133 height 685
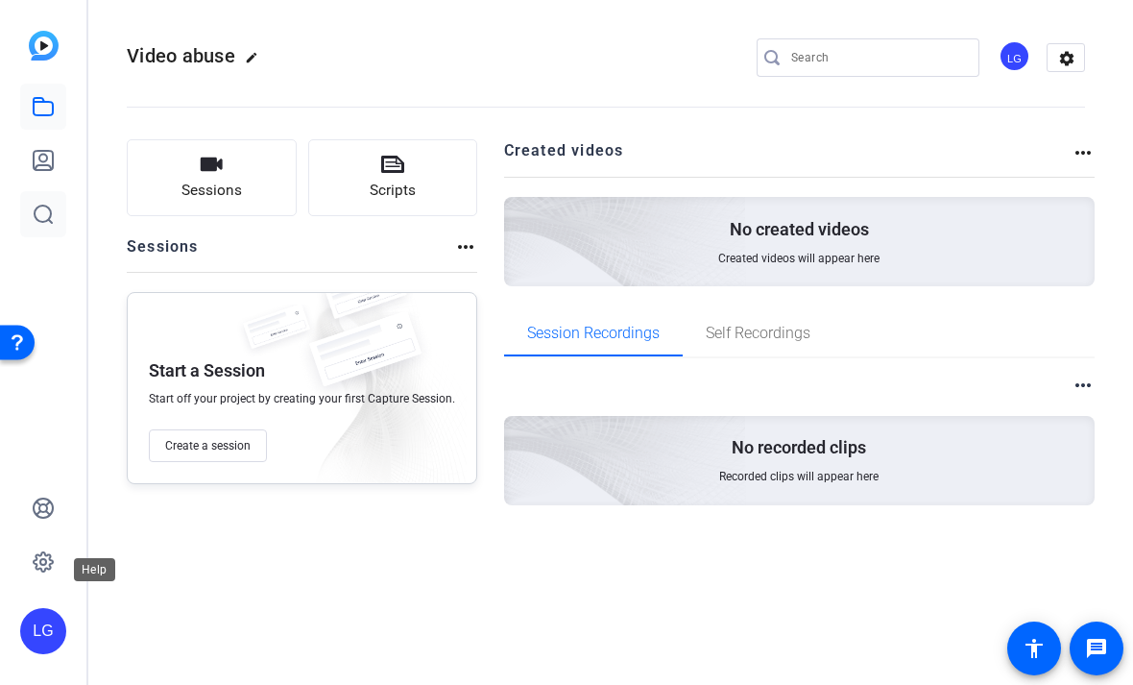
click at [45, 235] on link at bounding box center [43, 214] width 46 height 46
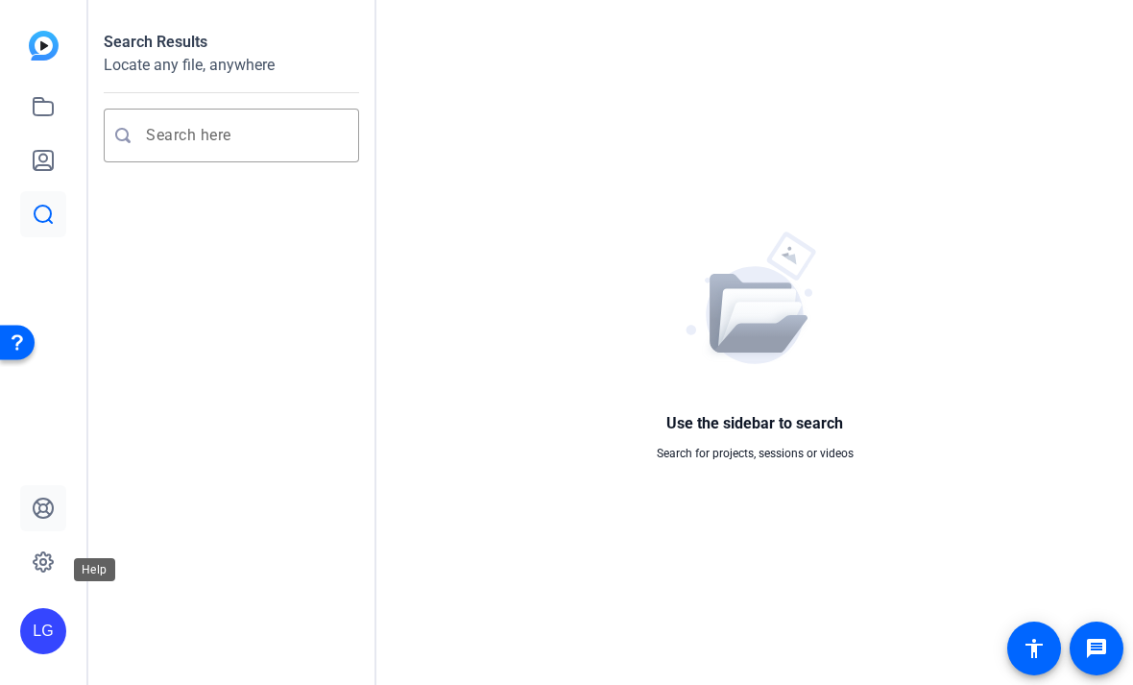
click at [38, 520] on icon at bounding box center [43, 508] width 23 height 23
click at [41, 101] on icon at bounding box center [43, 106] width 19 height 17
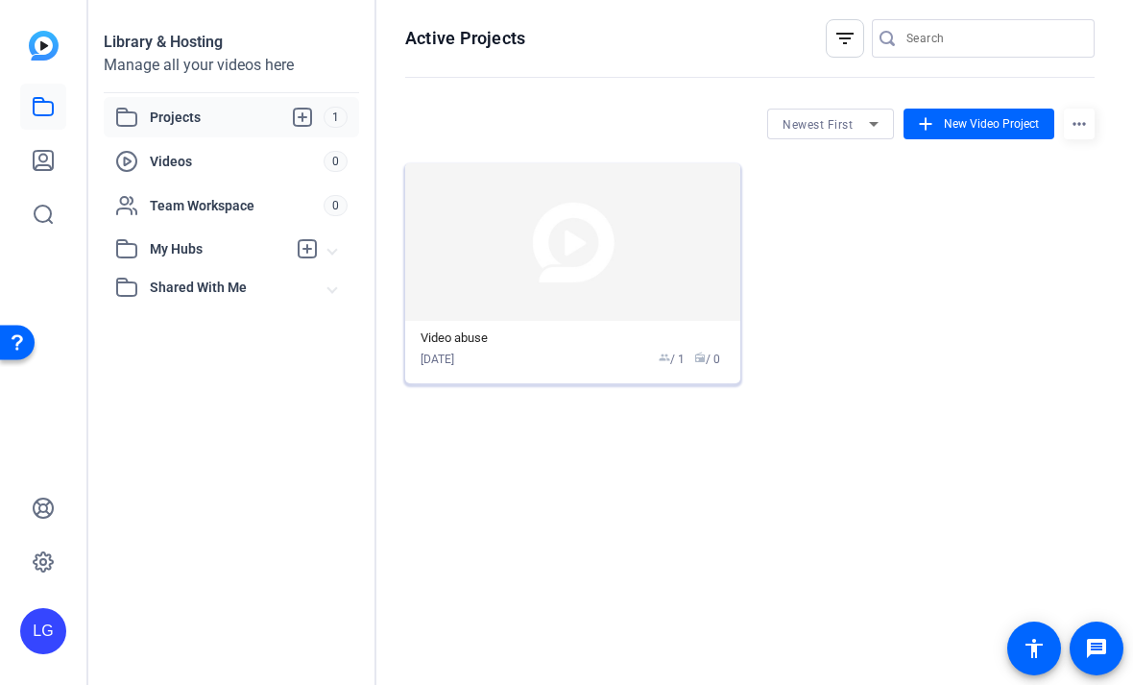
click at [676, 355] on span "group / 1" at bounding box center [672, 359] width 26 height 17
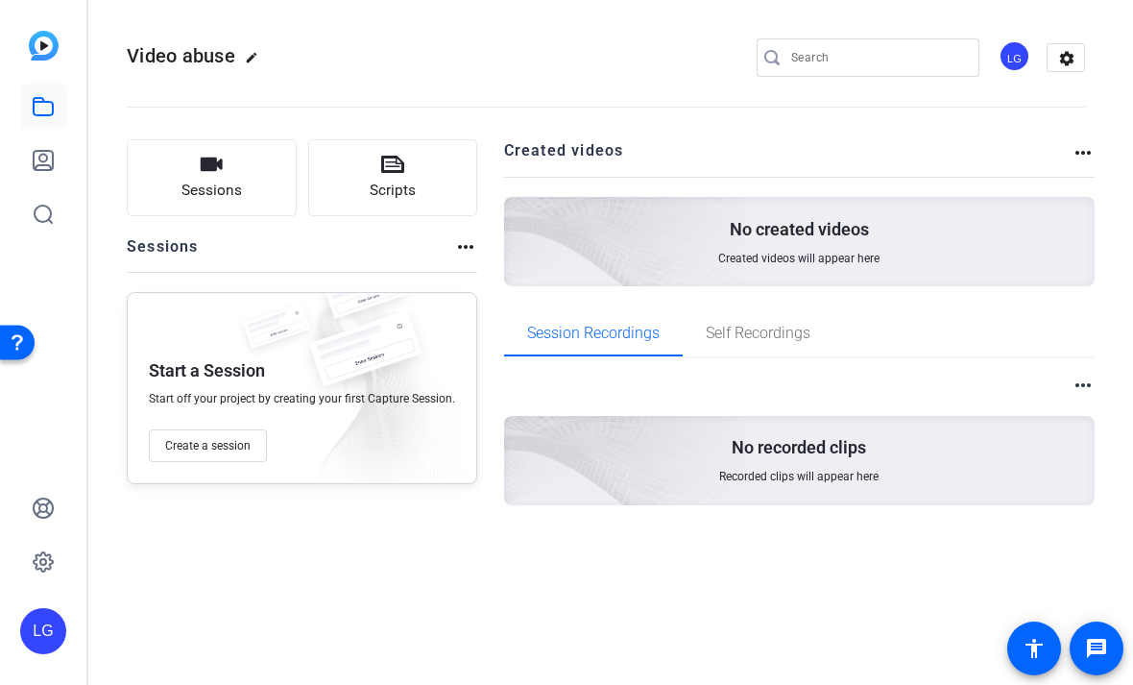
click at [618, 472] on img at bounding box center [518, 434] width 458 height 417
click at [753, 464] on div "No recorded clips Recorded clips will appear here" at bounding box center [800, 460] width 592 height 89
click at [739, 454] on img at bounding box center [518, 434] width 458 height 417
click at [784, 341] on span "Self Recordings" at bounding box center [758, 333] width 105 height 15
